Goal: Task Accomplishment & Management: Complete application form

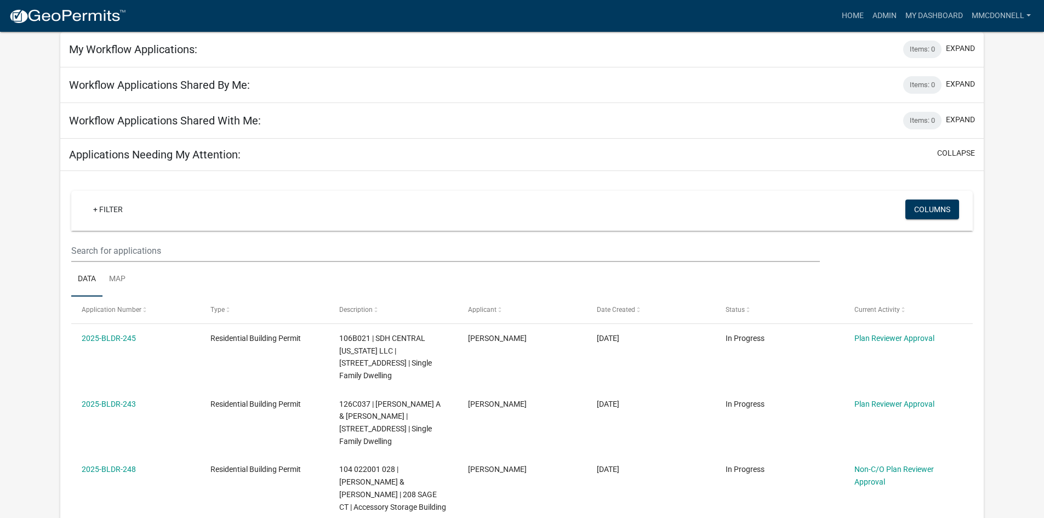
scroll to position [110, 0]
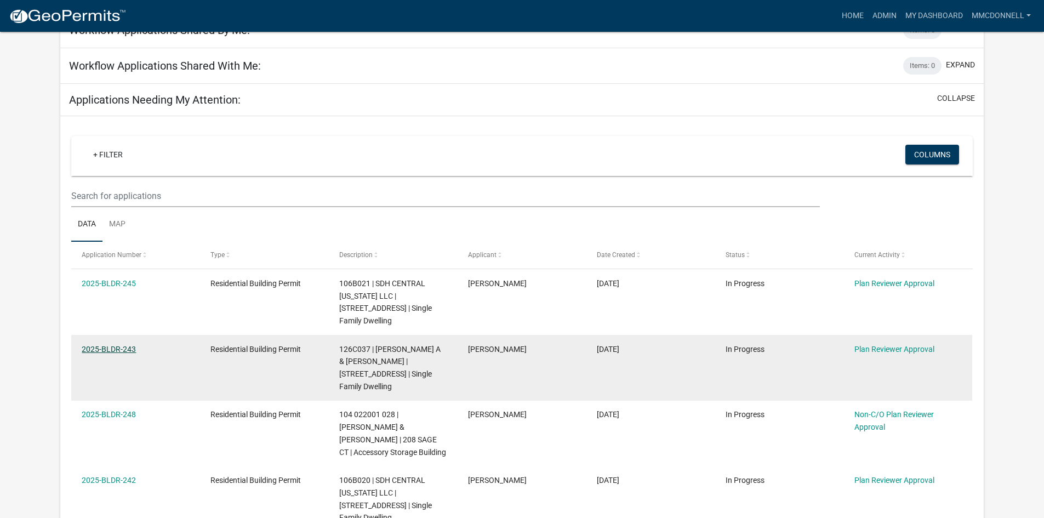
click at [102, 345] on link "2025-BLDR-243" at bounding box center [109, 349] width 54 height 9
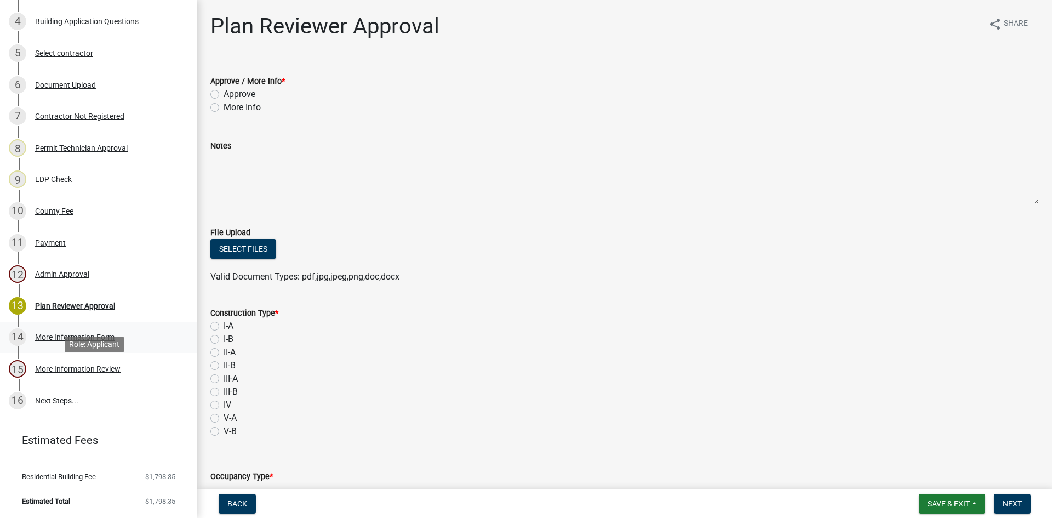
scroll to position [55, 0]
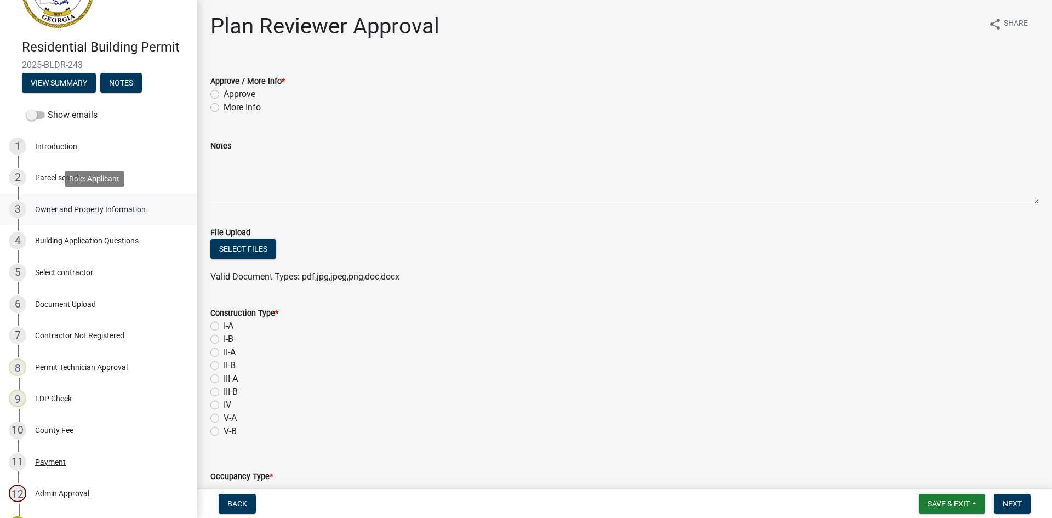
click at [64, 205] on div "Owner and Property Information" at bounding box center [90, 209] width 111 height 8
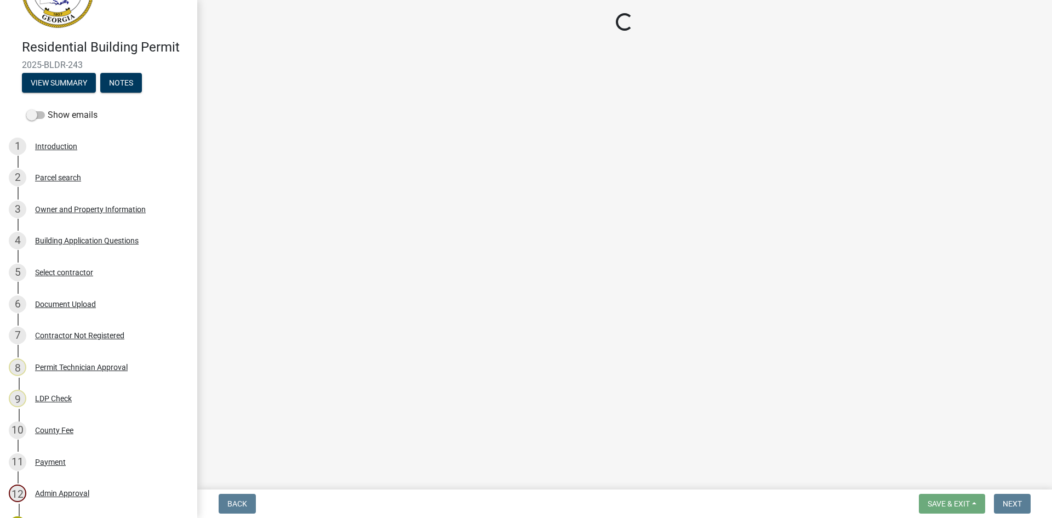
select select "34fe85c2-5f76-4343-b6bb-8ca387e0bed7"
select select "83394b22-4a11-496c-8e5c-75ade2e72faf"
select select "469c5908-2854-42d5-89ed-bee7fc26529e"
select select "6f1acead-4b1a-4680-ba5d-beeb03d30465"
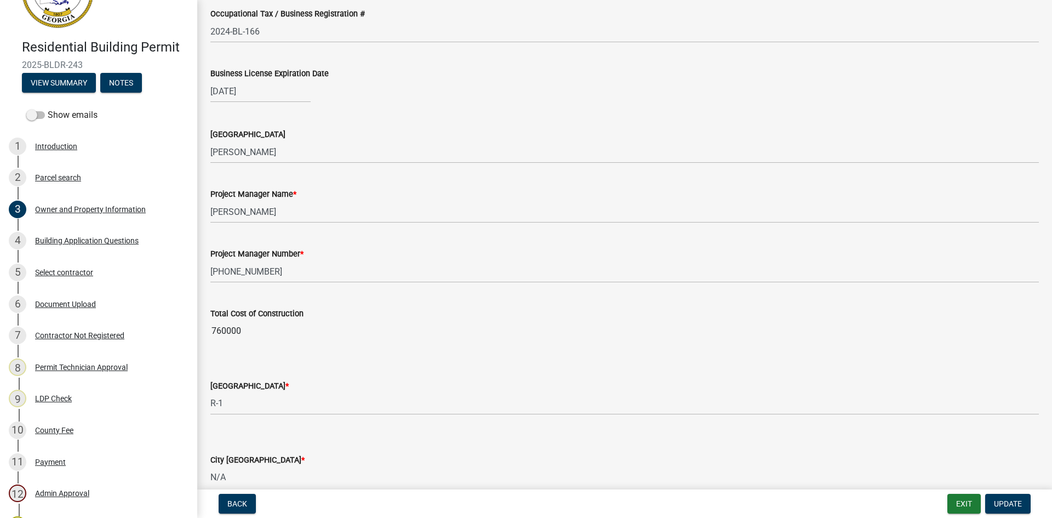
scroll to position [1589, 0]
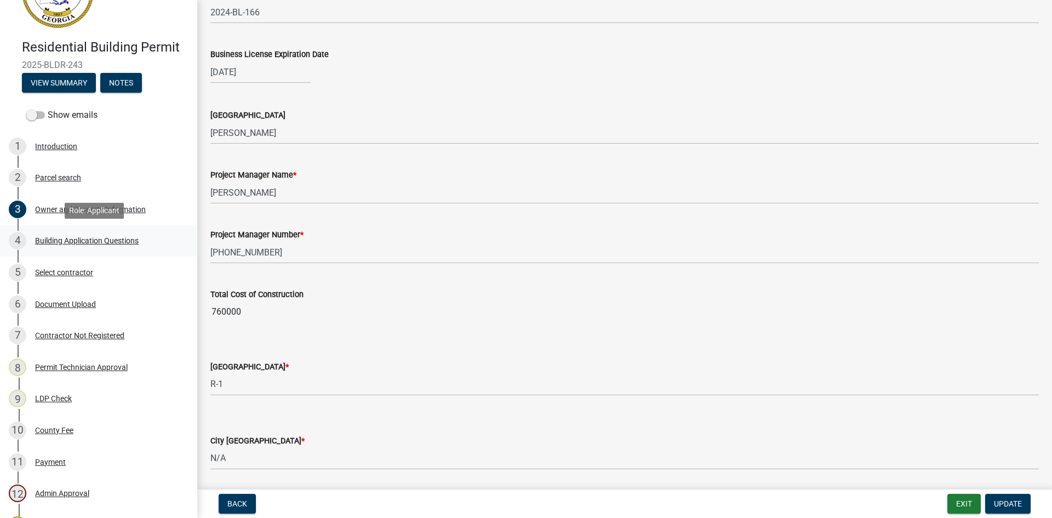
click at [64, 239] on div "Building Application Questions" at bounding box center [87, 241] width 104 height 8
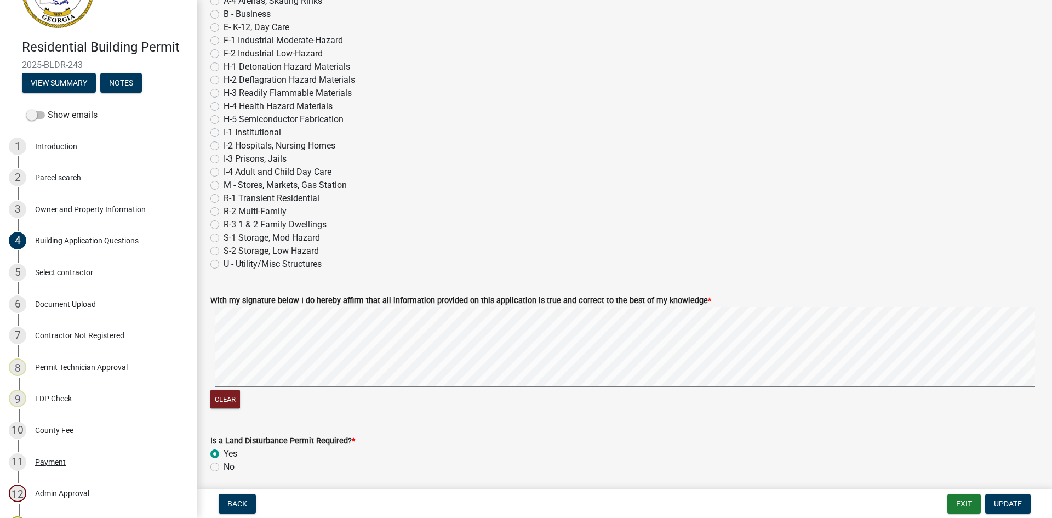
scroll to position [4260, 0]
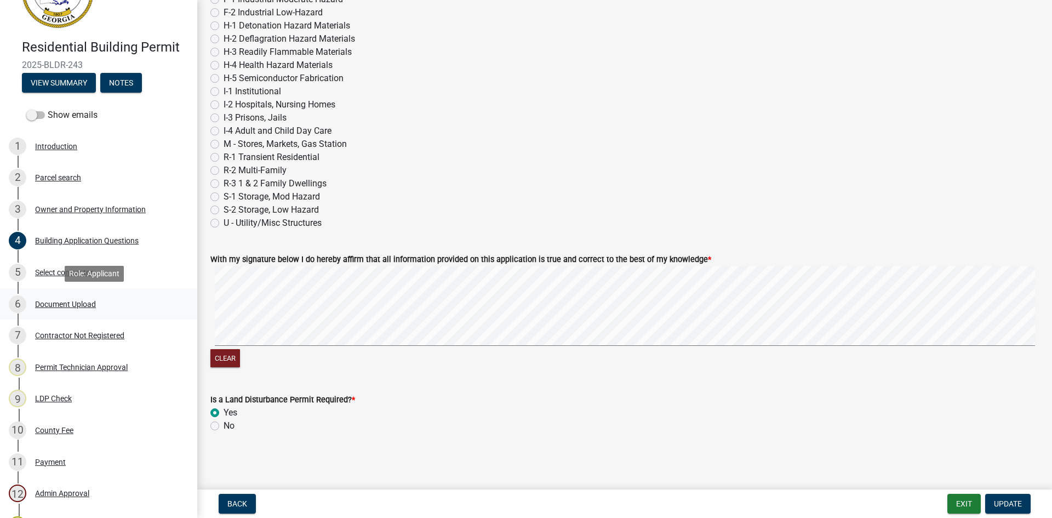
click at [75, 297] on div "6 Document Upload" at bounding box center [94, 304] width 171 height 18
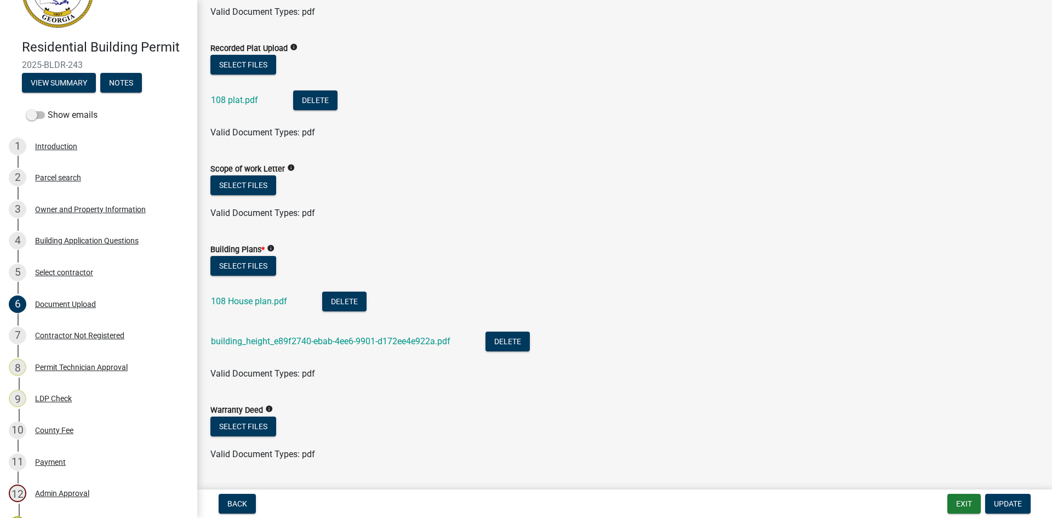
scroll to position [493, 0]
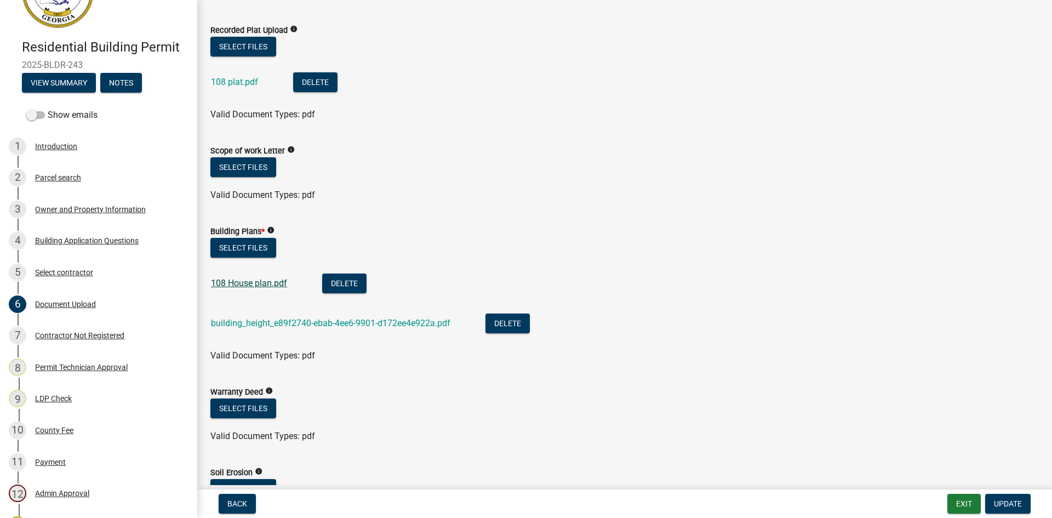
click at [230, 282] on link "108 House plan.pdf" at bounding box center [249, 283] width 76 height 10
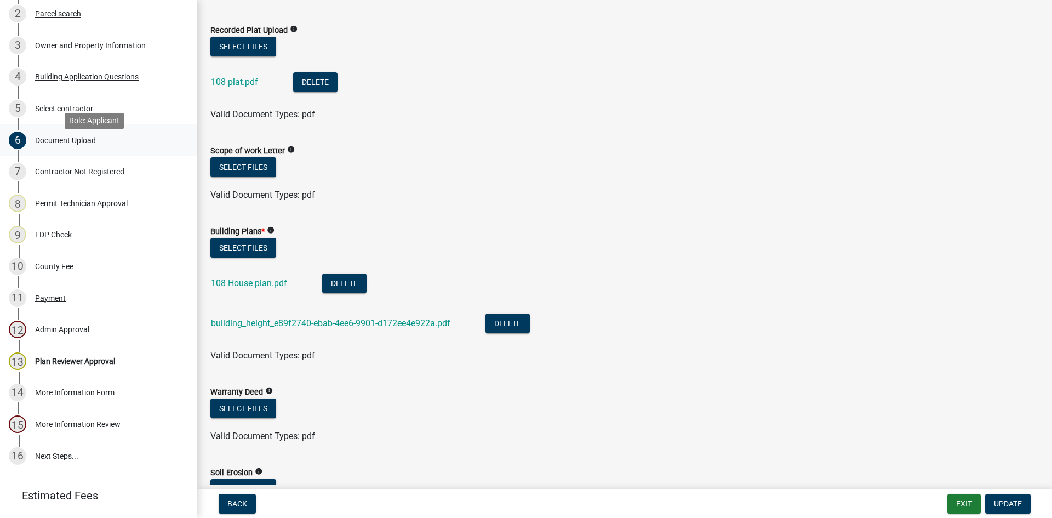
scroll to position [219, 0]
click at [287, 320] on link "building_height_e89f2740-ebab-4ee6-9901-d172ee4e922a.pdf" at bounding box center [330, 323] width 239 height 10
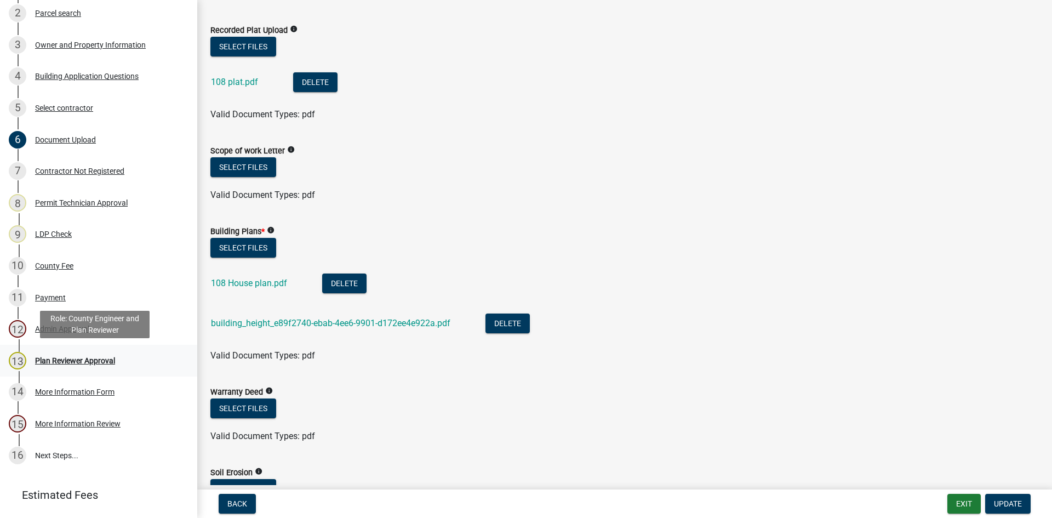
click at [70, 362] on div "Plan Reviewer Approval" at bounding box center [75, 361] width 80 height 8
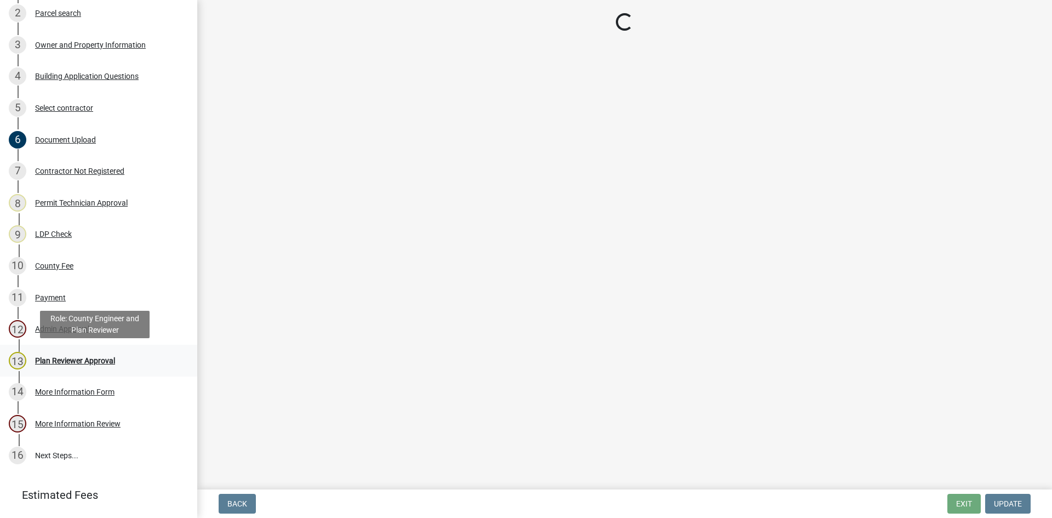
scroll to position [0, 0]
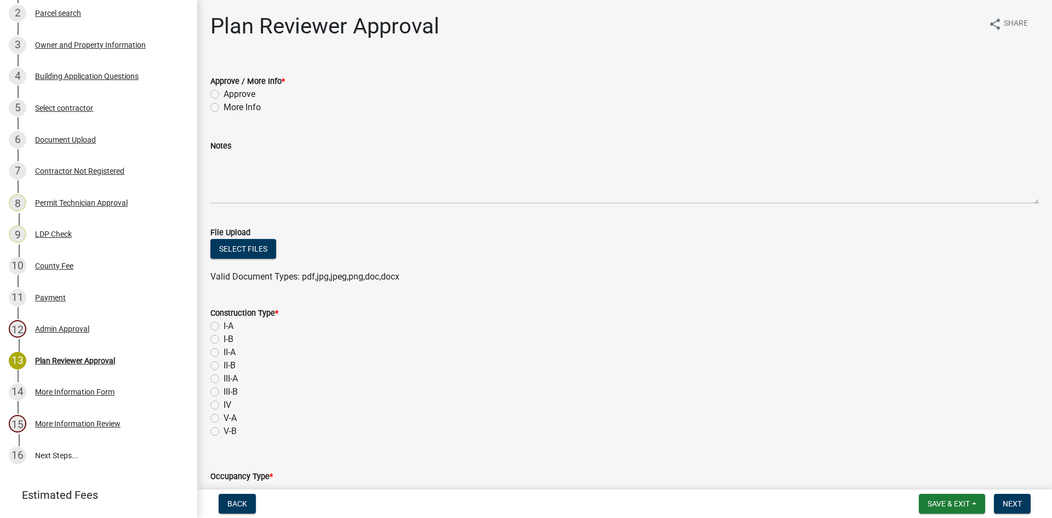
click at [224, 92] on label "Approve" at bounding box center [240, 94] width 32 height 13
click at [224, 92] on input "Approve" at bounding box center [227, 91] width 7 height 7
radio input "true"
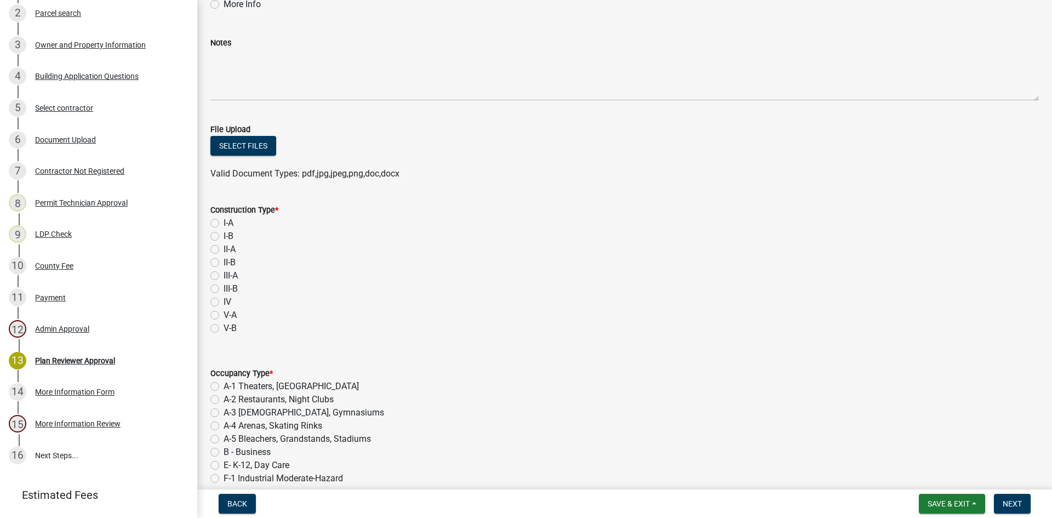
scroll to position [110, 0]
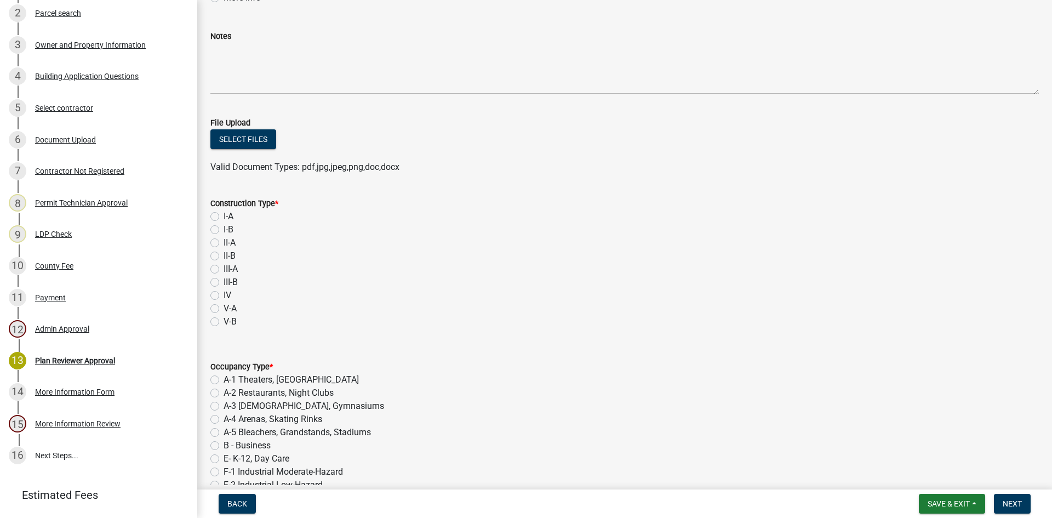
click at [224, 215] on label "I-A" at bounding box center [229, 216] width 10 height 13
click at [224, 215] on input "I-A" at bounding box center [227, 213] width 7 height 7
radio input "true"
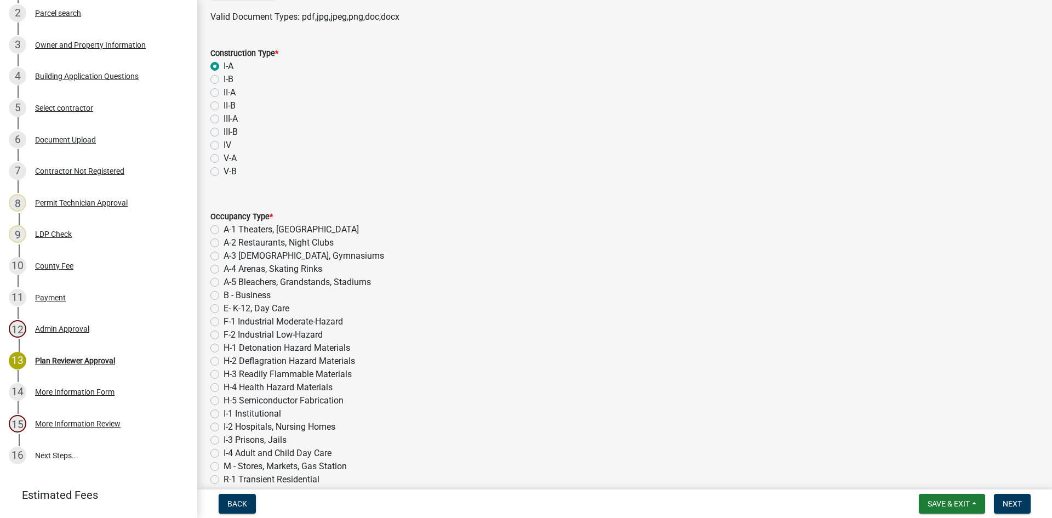
scroll to position [438, 0]
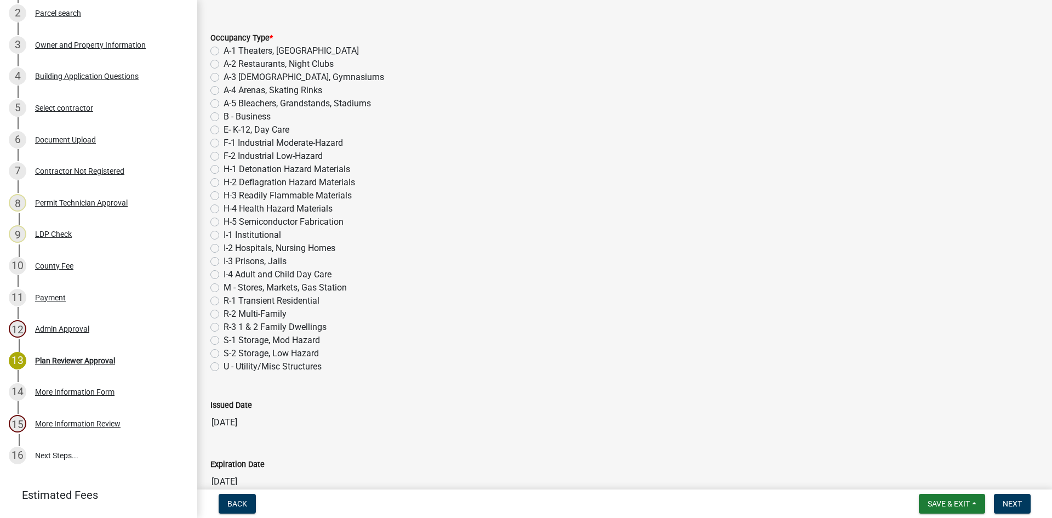
click at [224, 324] on label "R-3 1 & 2 Family Dwellings" at bounding box center [275, 326] width 103 height 13
click at [224, 324] on input "R-3 1 & 2 Family Dwellings" at bounding box center [227, 323] width 7 height 7
radio input "true"
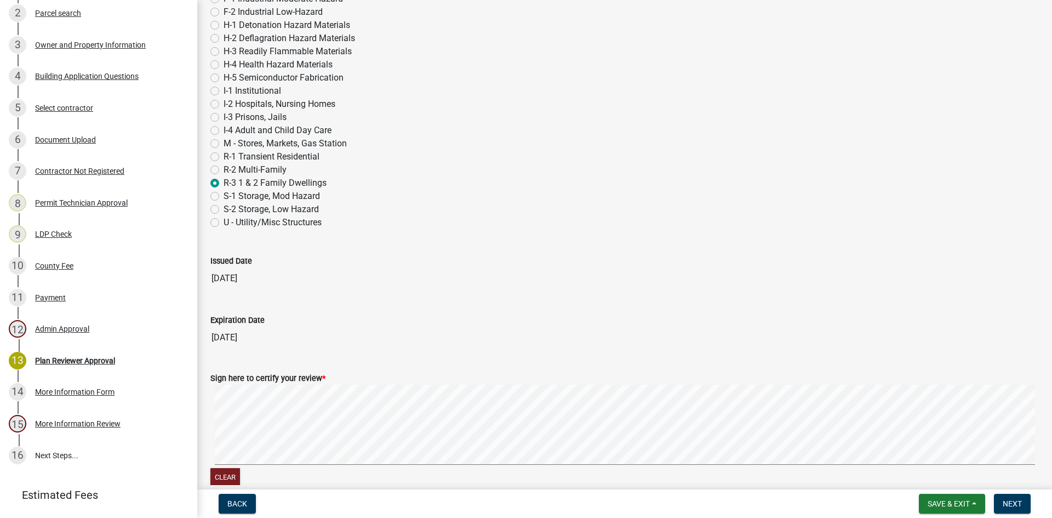
scroll to position [639, 0]
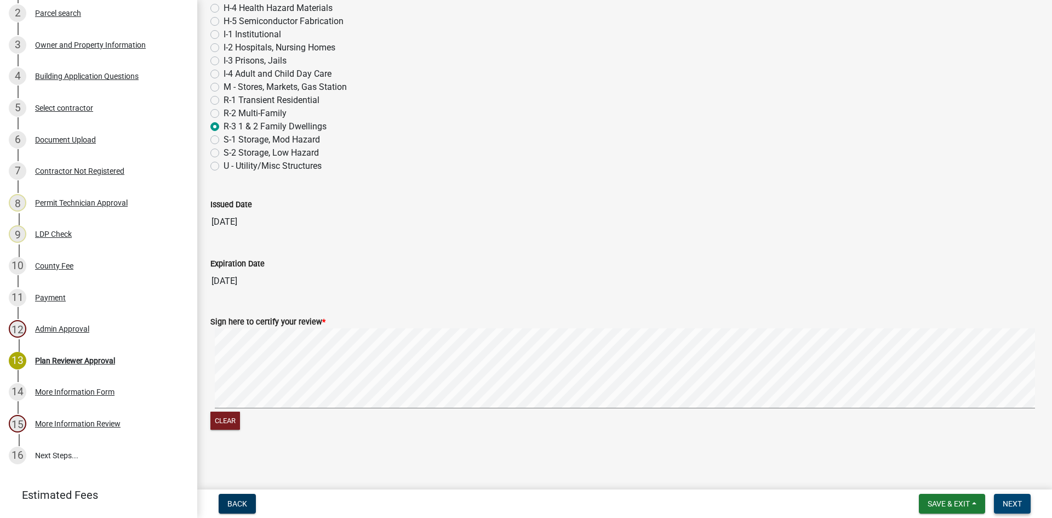
click at [1013, 505] on span "Next" at bounding box center [1012, 503] width 19 height 9
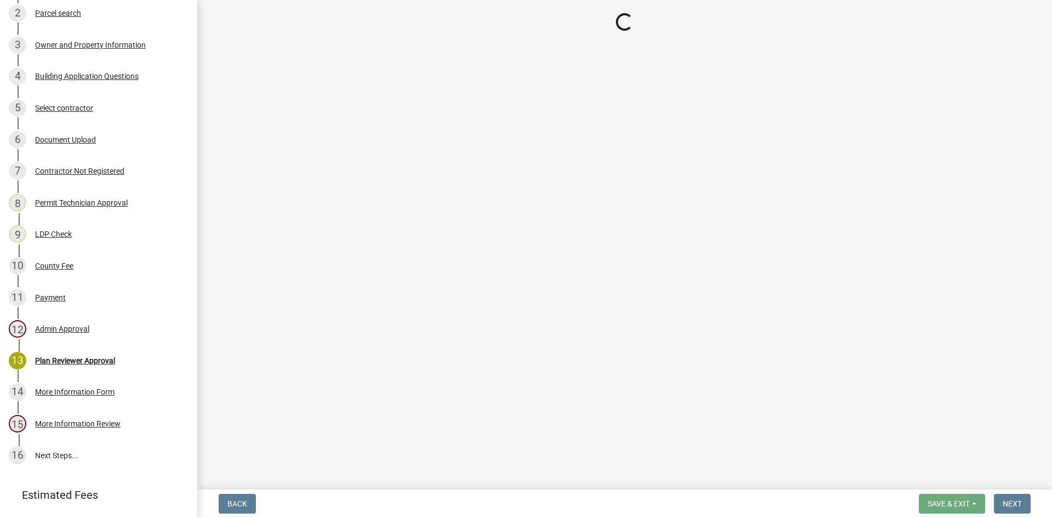
scroll to position [345, 0]
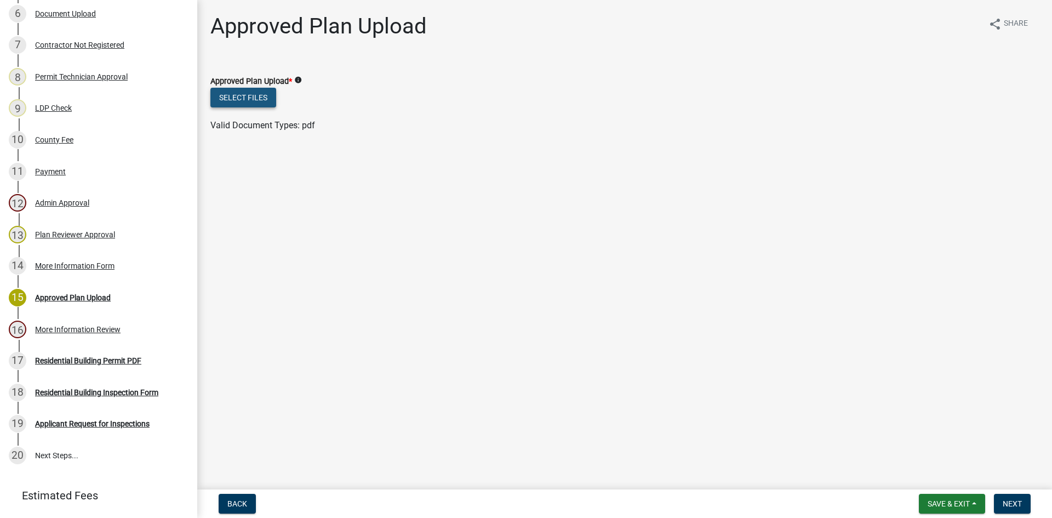
click at [256, 96] on button "Select files" at bounding box center [243, 98] width 66 height 20
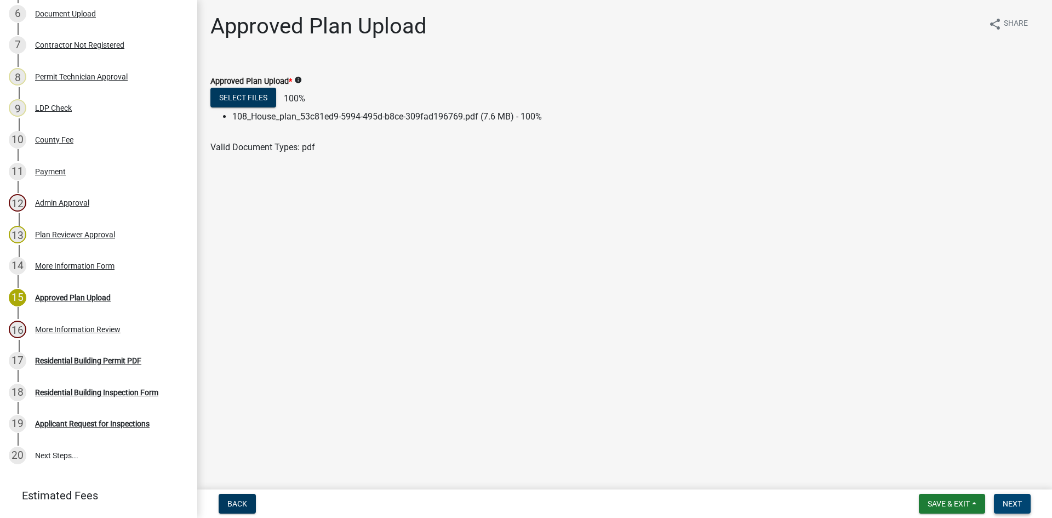
click at [1014, 506] on span "Next" at bounding box center [1012, 503] width 19 height 9
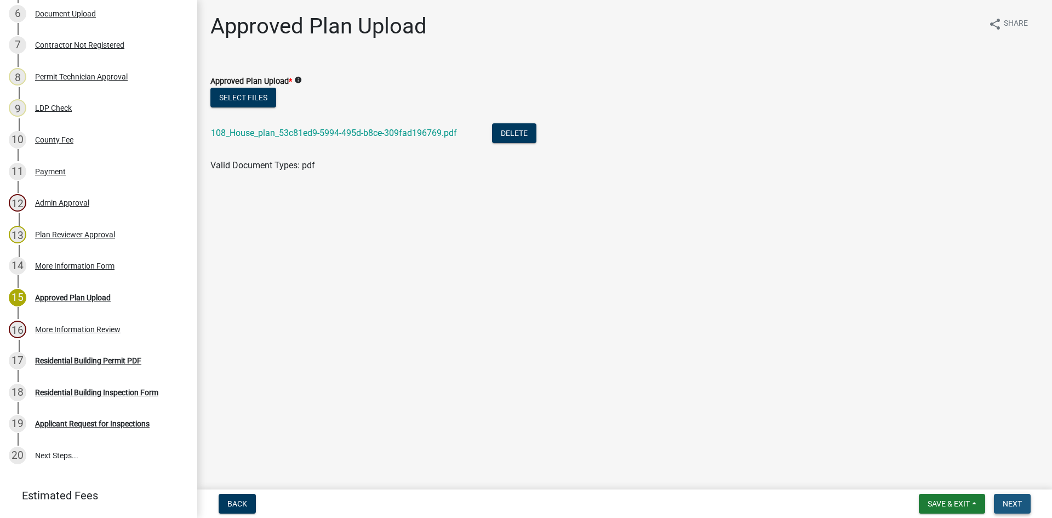
click at [1015, 499] on span "Next" at bounding box center [1012, 503] width 19 height 9
